Goal: Task Accomplishment & Management: Use online tool/utility

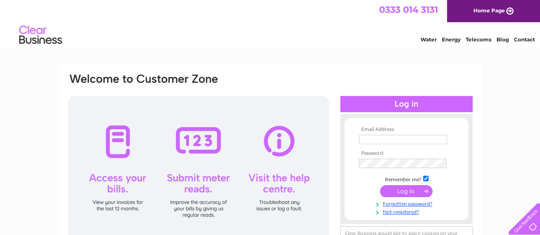
click at [396, 140] on input "text" at bounding box center [403, 139] width 88 height 9
type input "[EMAIL_ADDRESS][DOMAIN_NAME]"
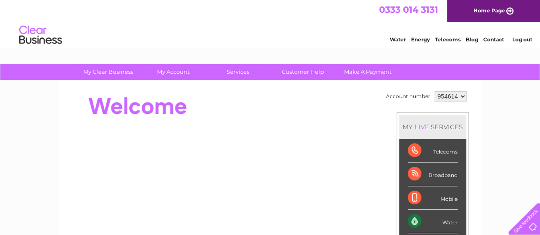
click at [262, 119] on div at bounding box center [222, 106] width 311 height 34
click at [445, 223] on div "Water" at bounding box center [432, 221] width 50 height 23
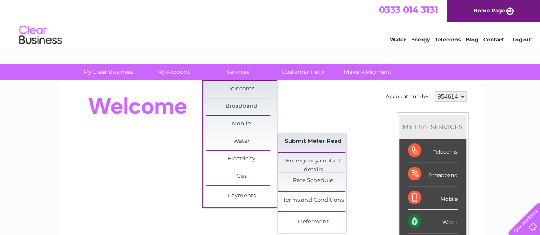
click at [306, 143] on link "Submit Meter Read" at bounding box center [313, 141] width 70 height 17
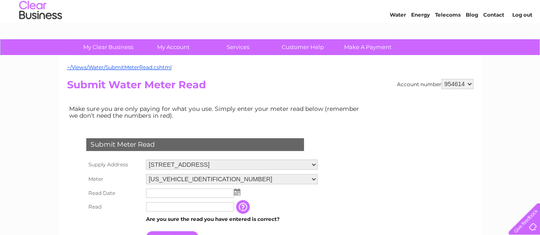
scroll to position [43, 0]
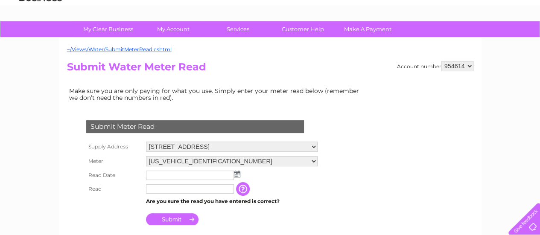
click at [210, 172] on input "text" at bounding box center [190, 175] width 88 height 9
click at [236, 174] on img at bounding box center [237, 174] width 6 height 7
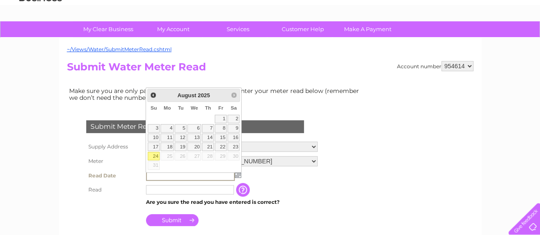
click at [157, 152] on link "24" at bounding box center [154, 156] width 12 height 9
type input "[DATE]"
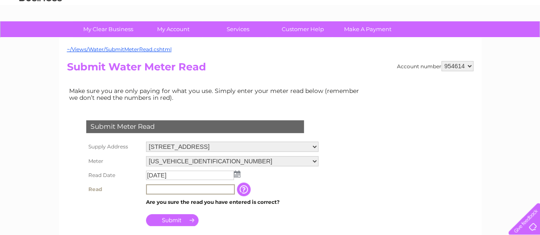
click at [179, 190] on input "text" at bounding box center [190, 189] width 89 height 10
type input "855"
click at [179, 215] on input "Submit" at bounding box center [172, 219] width 52 height 12
